Goal: Transaction & Acquisition: Subscribe to service/newsletter

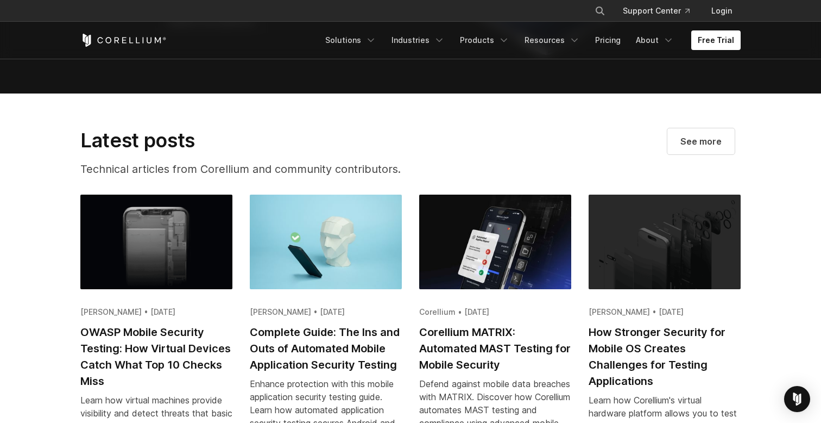
scroll to position [2561, 0]
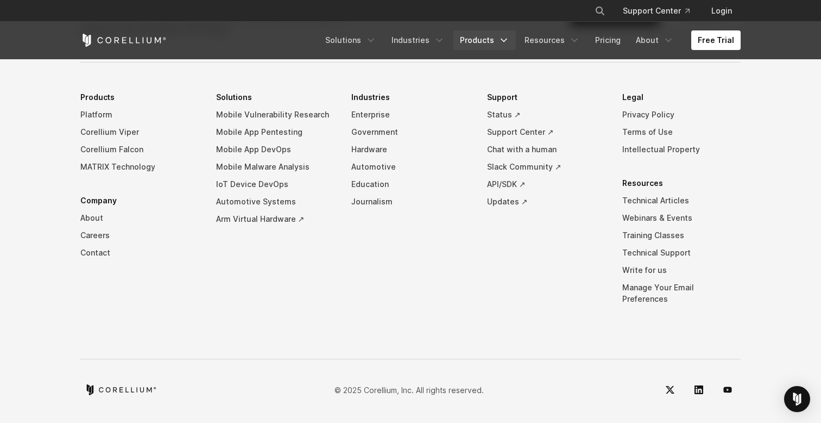
click at [485, 35] on link "Products" at bounding box center [485, 40] width 62 height 20
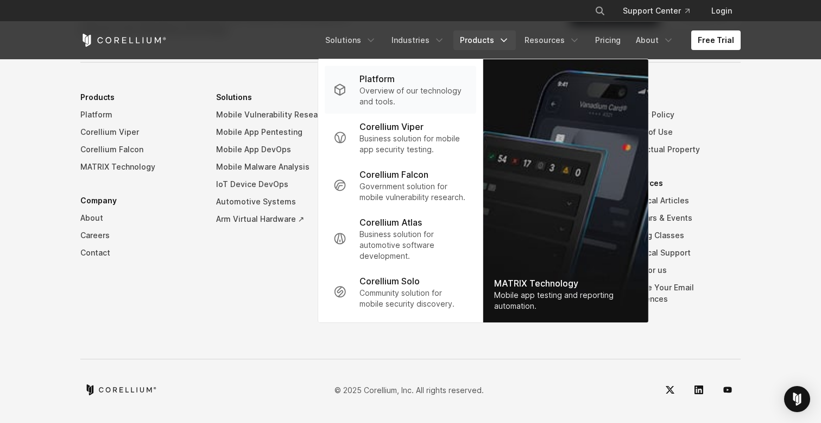
click at [415, 89] on p "Overview of our technology and tools." at bounding box center [414, 96] width 108 height 22
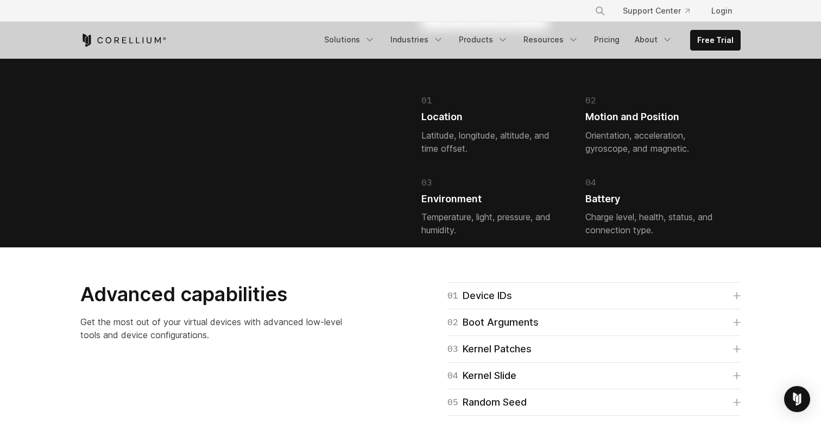
scroll to position [2407, 0]
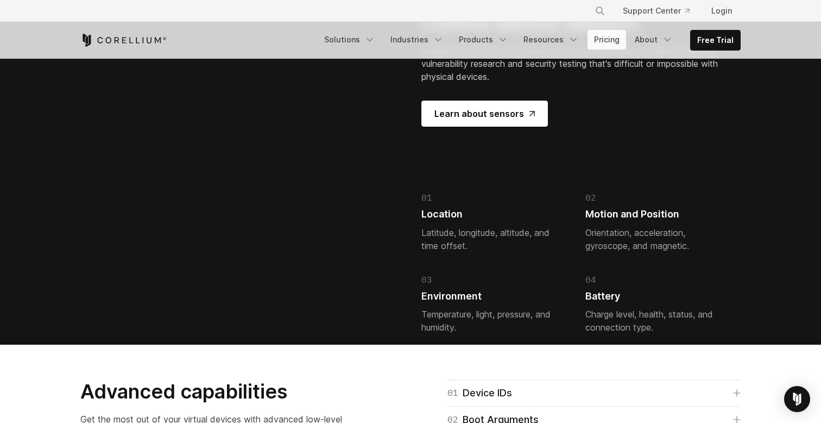
click at [604, 45] on link "Pricing" at bounding box center [607, 40] width 39 height 20
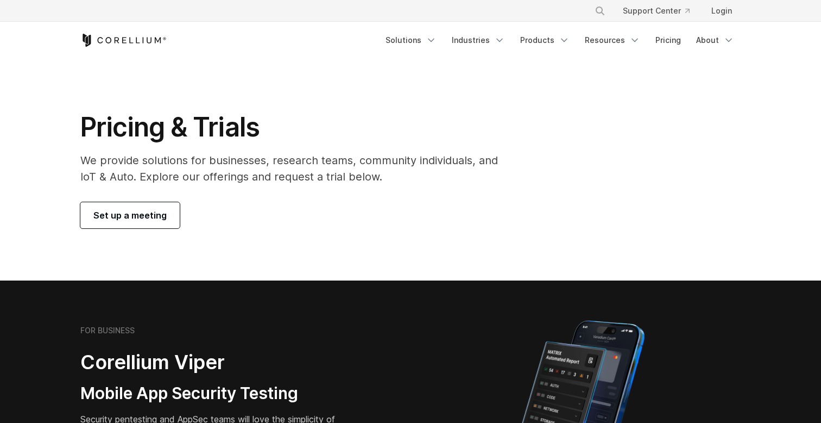
click at [150, 223] on link "Set up a meeting" at bounding box center [129, 215] width 99 height 26
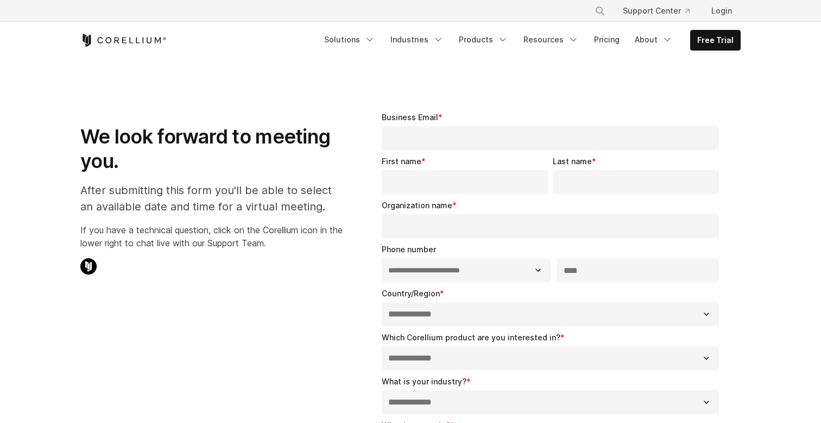
select select "**"
click at [602, 42] on link "Pricing" at bounding box center [607, 40] width 39 height 20
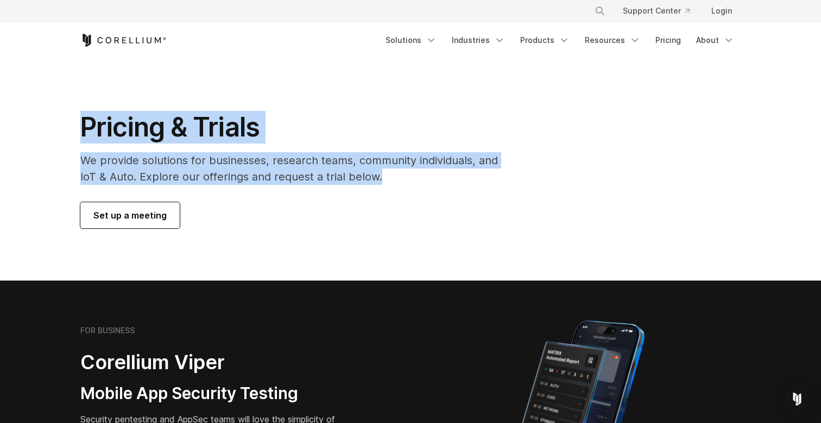
drag, startPoint x: 380, startPoint y: 193, endPoint x: 55, endPoint y: 130, distance: 330.8
click at [55, 130] on section "Pricing & Trials We provide solutions for businesses, research teams, community…" at bounding box center [410, 170] width 821 height 222
copy div "Pricing & Trials We provide solutions for businesses, research teams, community…"
